Goal: Task Accomplishment & Management: Use online tool/utility

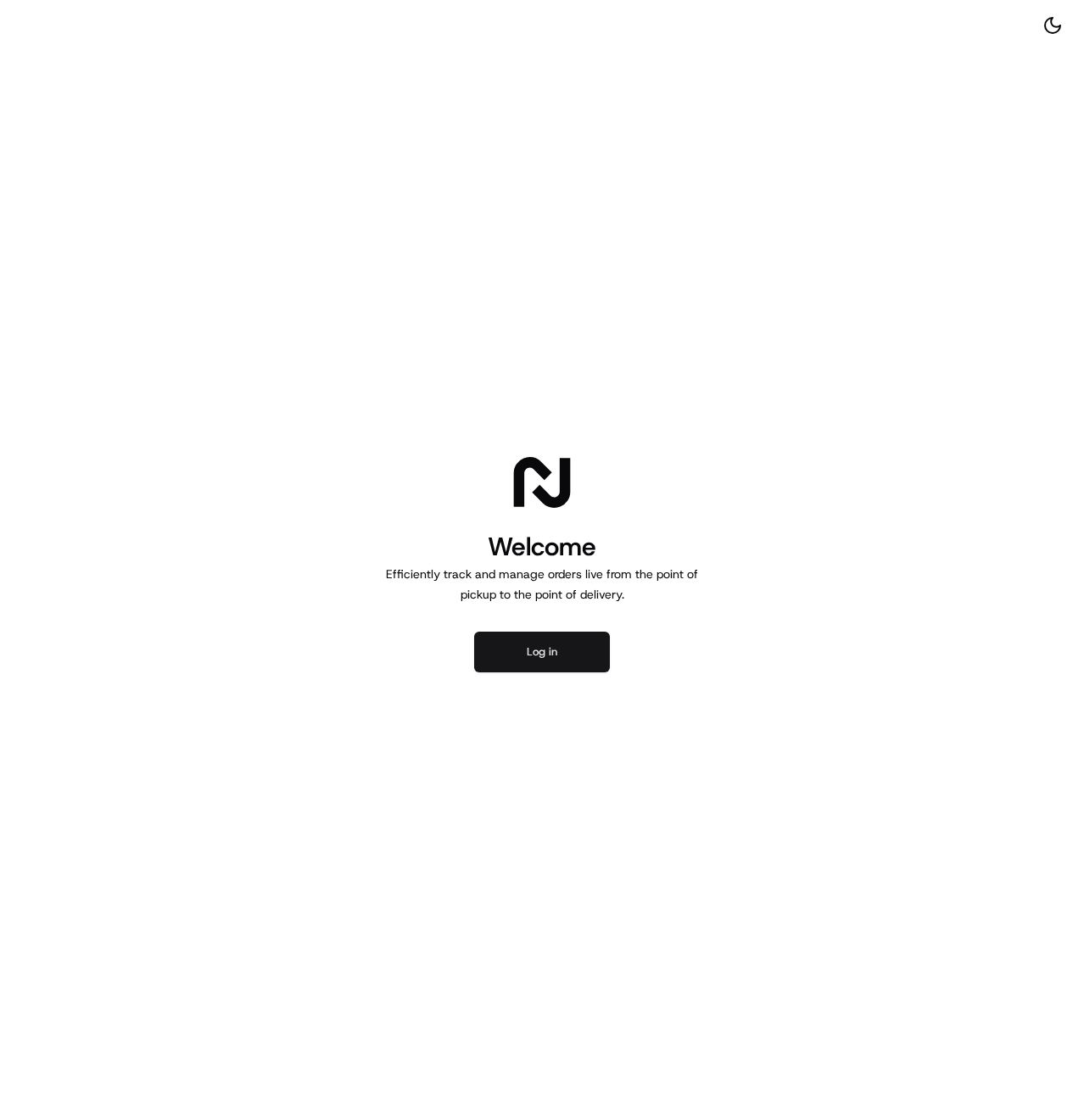
click at [592, 643] on button "Log in" at bounding box center [542, 651] width 135 height 41
